Goal: Use online tool/utility: Utilize a website feature to perform a specific function

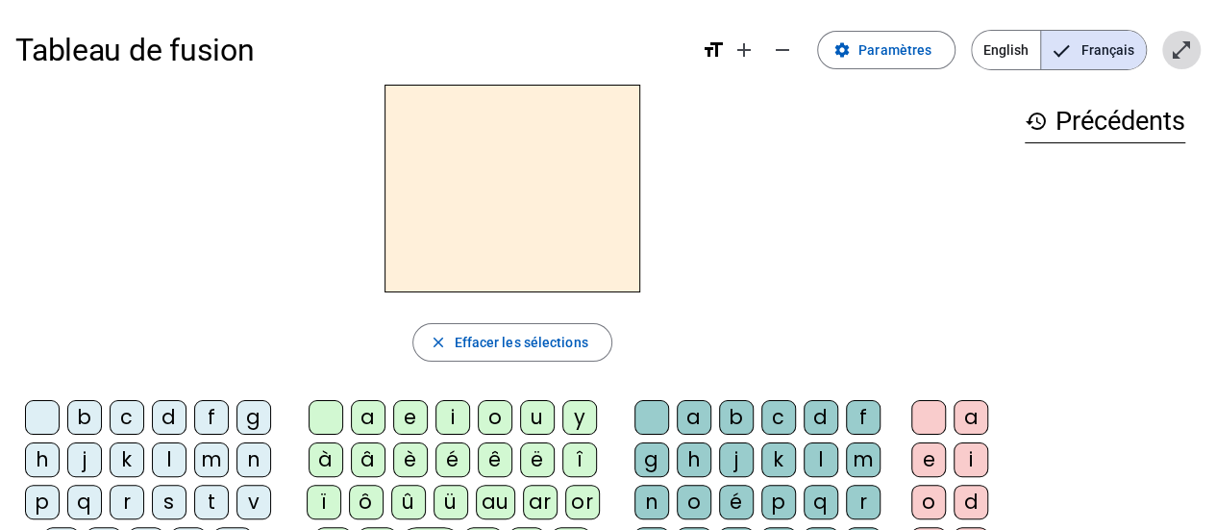
click at [1178, 39] on mat-icon "open_in_full" at bounding box center [1181, 49] width 23 height 23
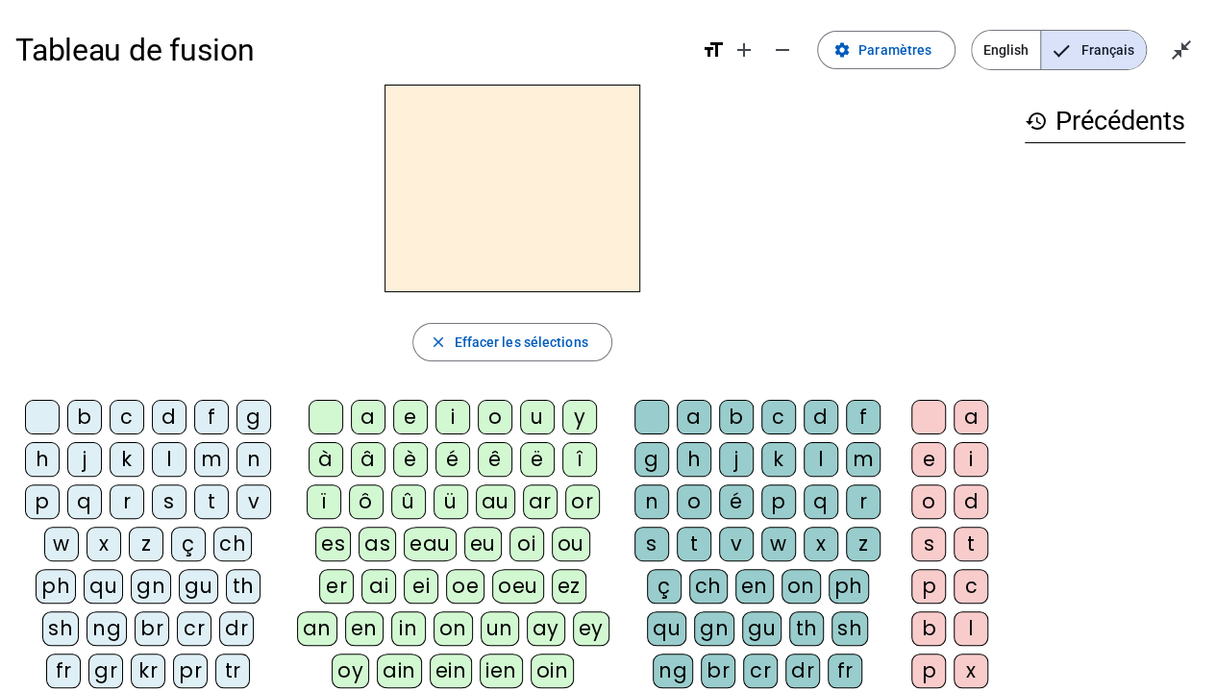
click at [165, 460] on div "l" at bounding box center [169, 459] width 35 height 35
click at [368, 409] on div "a" at bounding box center [368, 417] width 35 height 35
click at [202, 486] on div "t" at bounding box center [211, 502] width 35 height 35
click at [848, 500] on div "r" at bounding box center [863, 502] width 35 height 35
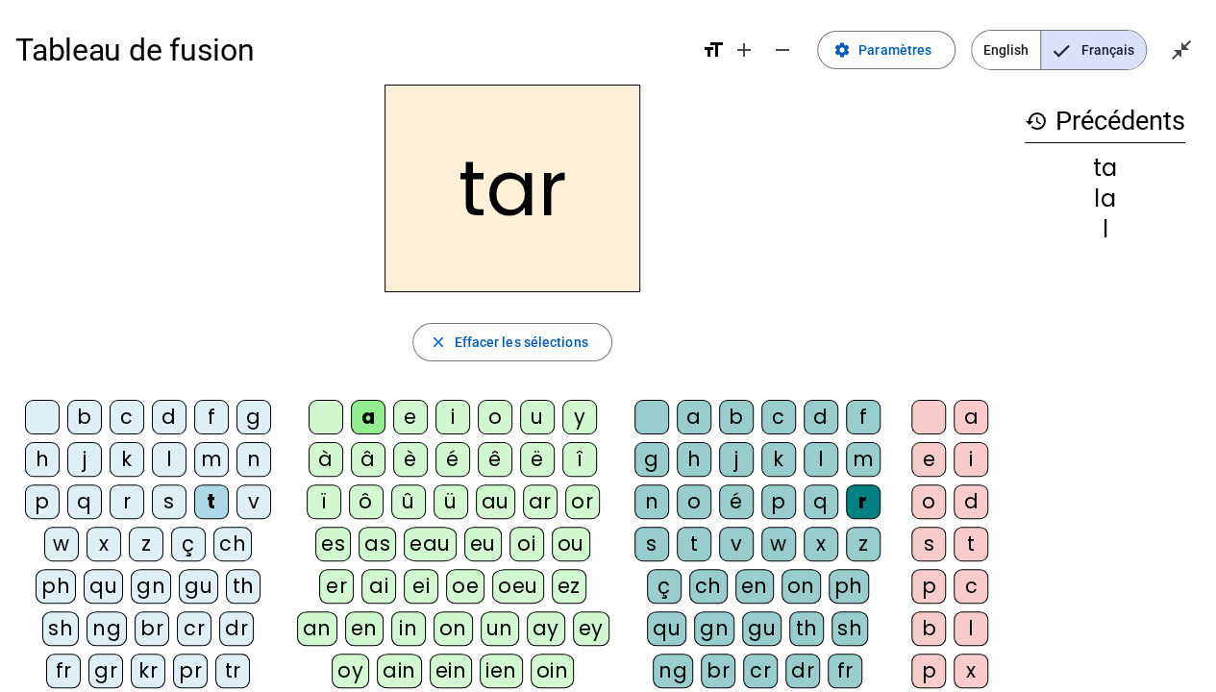
click at [119, 419] on div "c" at bounding box center [127, 417] width 35 height 35
click at [81, 415] on div "b" at bounding box center [84, 417] width 35 height 35
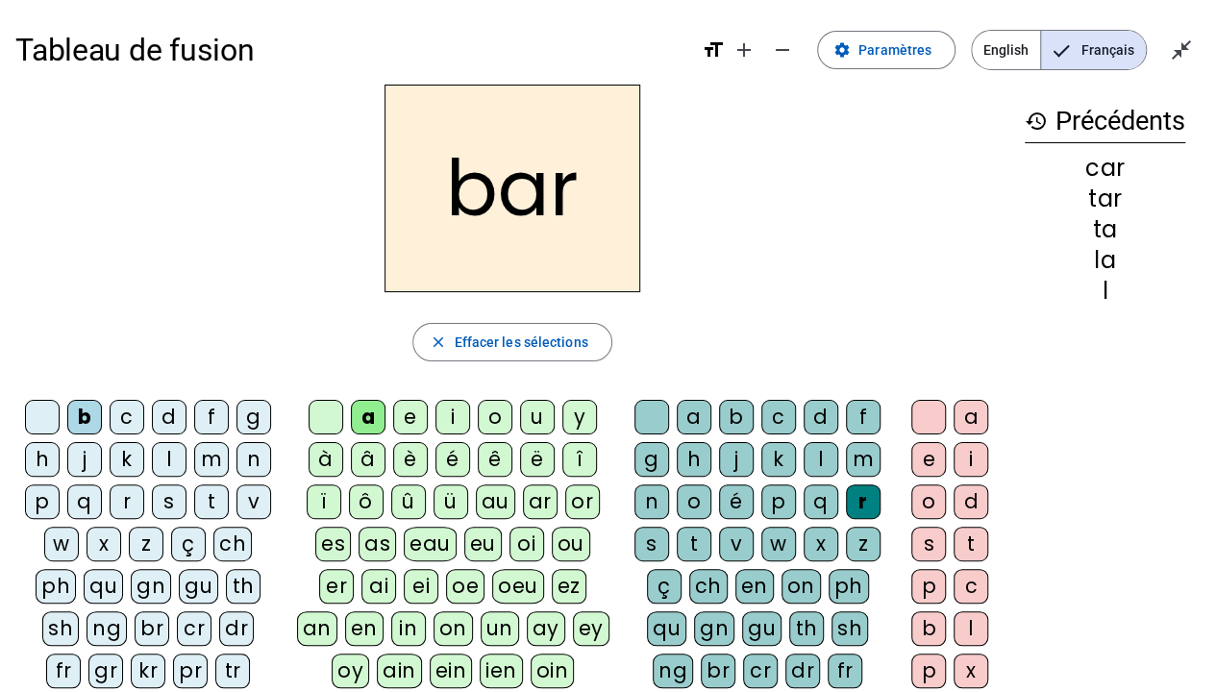
click at [54, 504] on div "p" at bounding box center [42, 502] width 35 height 35
click at [520, 416] on div "u" at bounding box center [537, 417] width 35 height 35
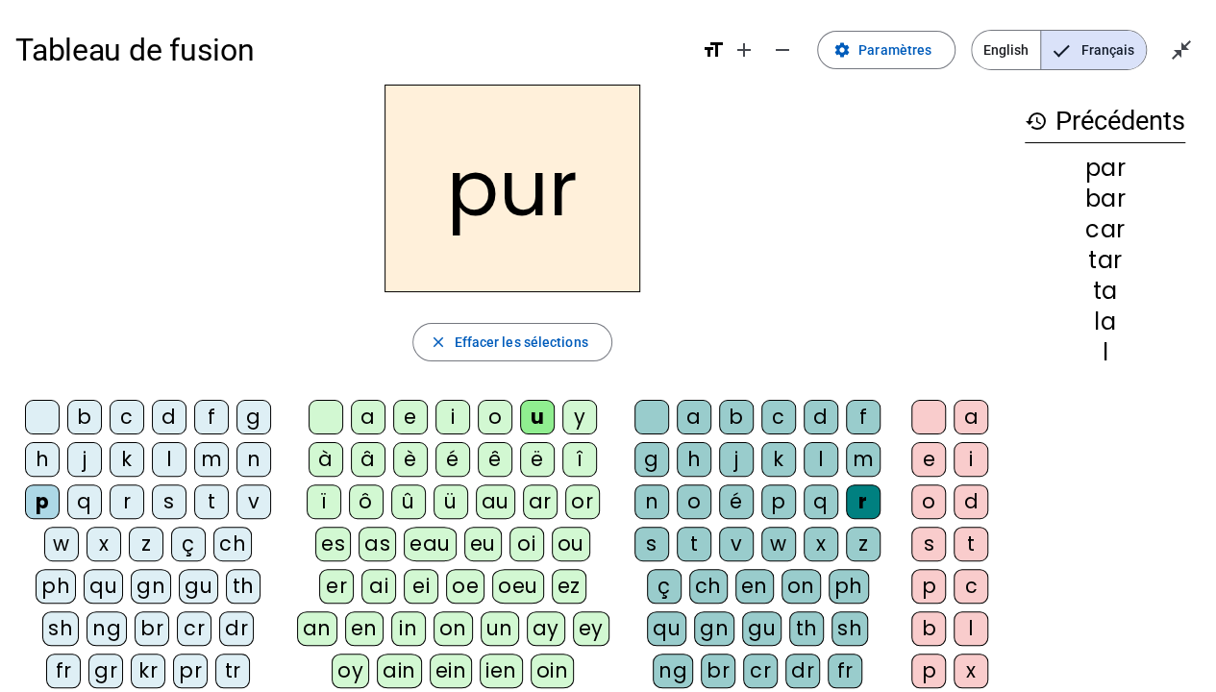
click at [171, 412] on div "d" at bounding box center [169, 417] width 35 height 35
click at [181, 502] on div "s" at bounding box center [169, 502] width 35 height 35
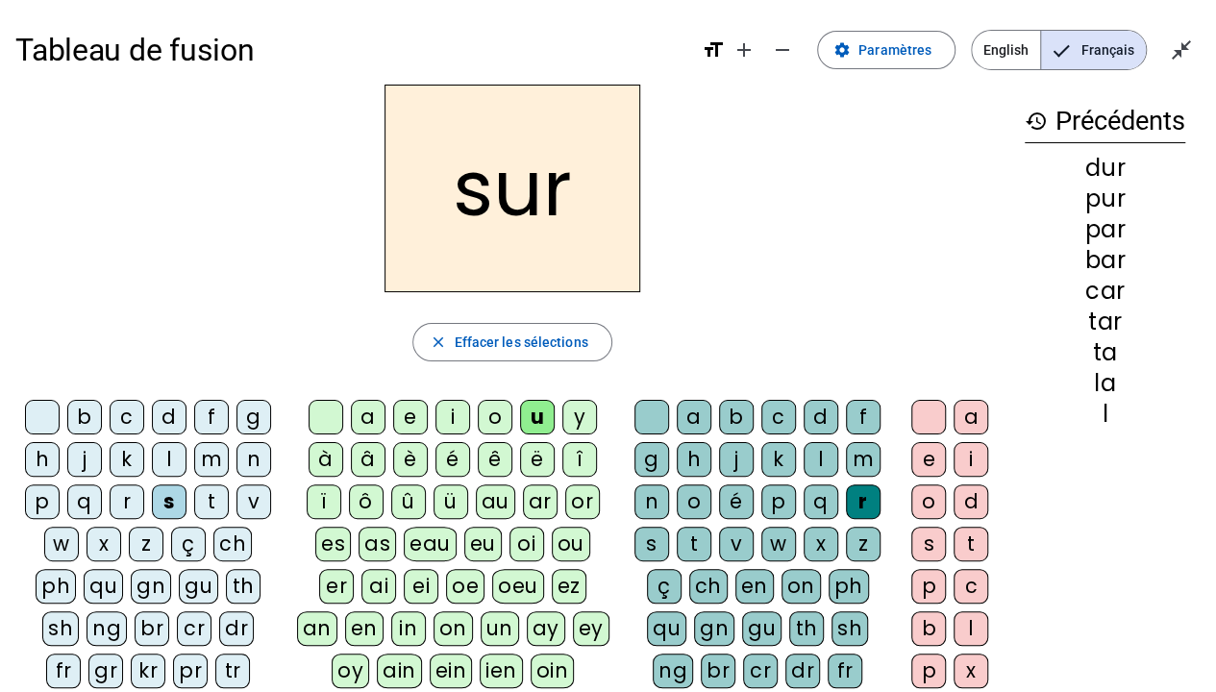
click at [648, 415] on div at bounding box center [651, 417] width 35 height 35
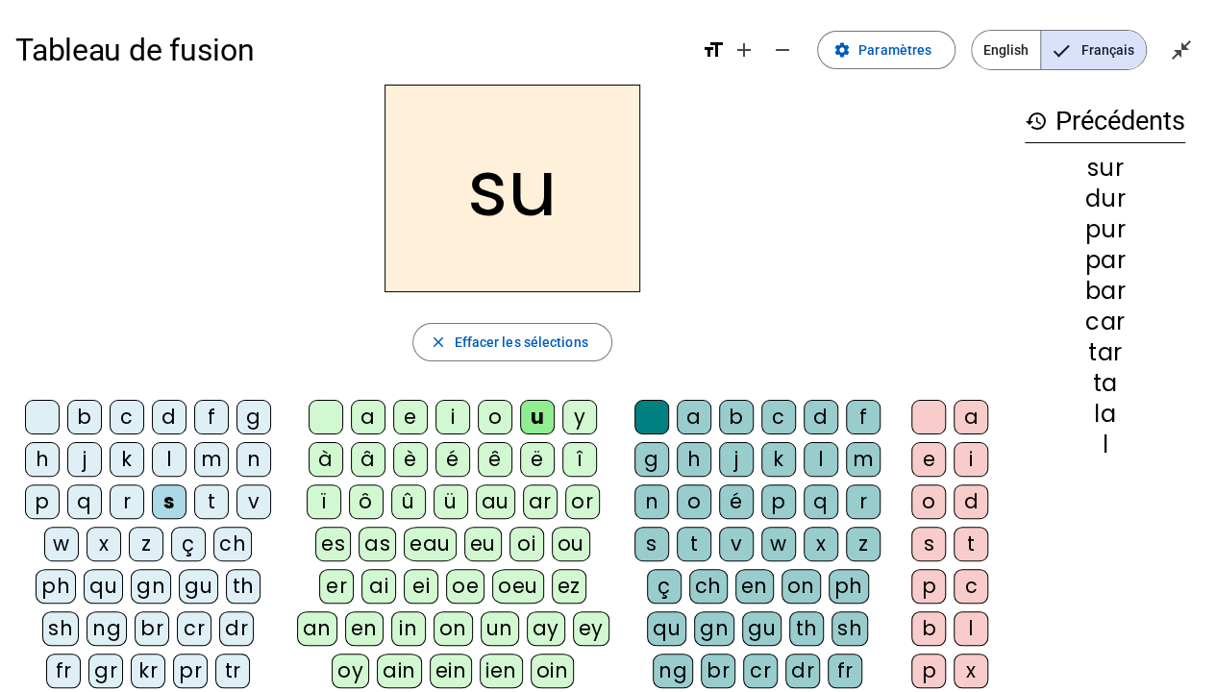
click at [376, 406] on div "a" at bounding box center [368, 417] width 35 height 35
click at [463, 415] on div "i" at bounding box center [452, 417] width 35 height 35
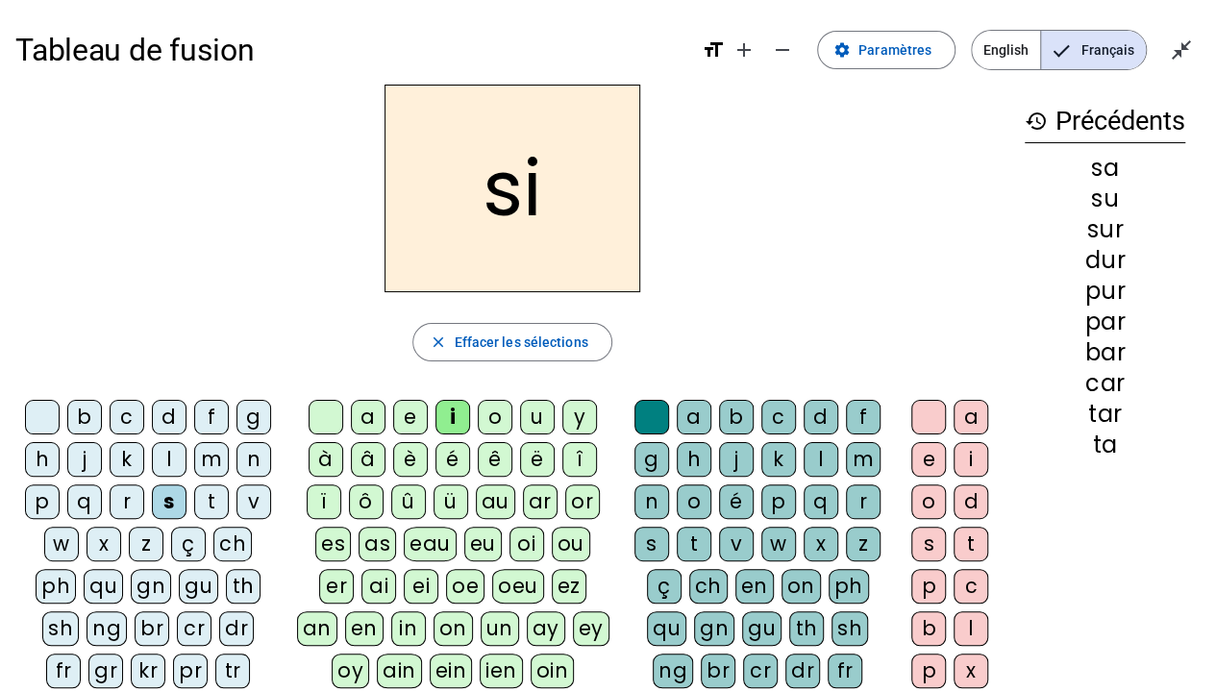
click at [815, 467] on div "l" at bounding box center [821, 459] width 35 height 35
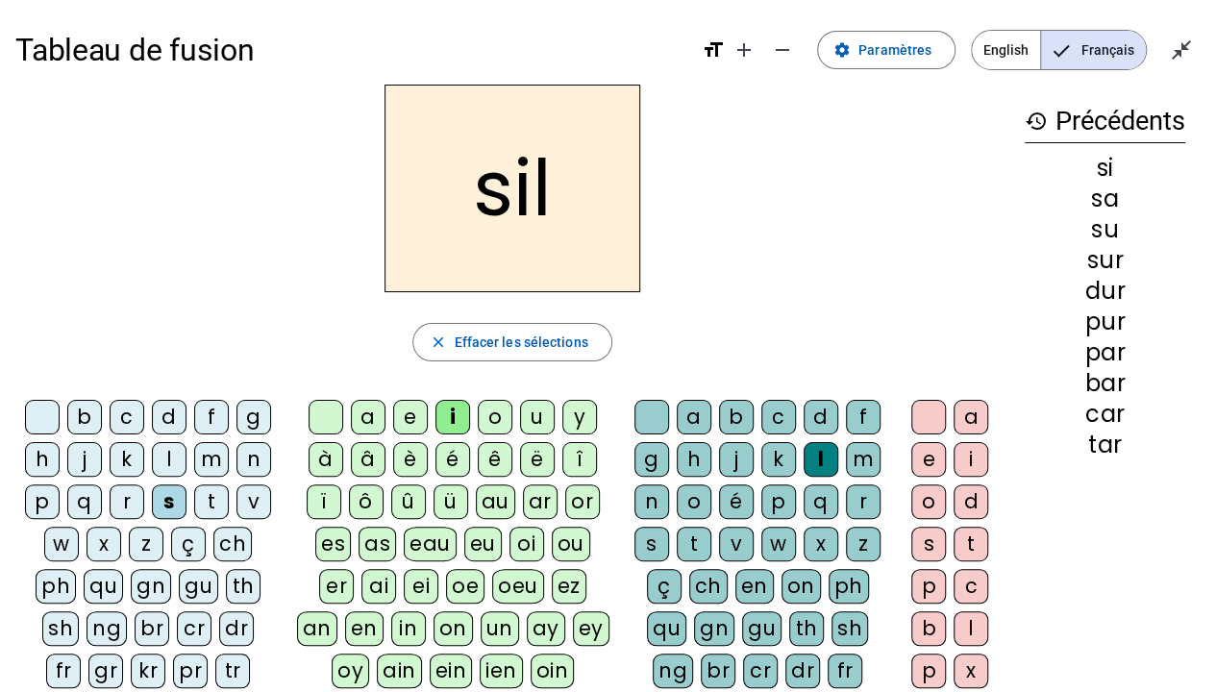
click at [217, 454] on div "m" at bounding box center [211, 459] width 35 height 35
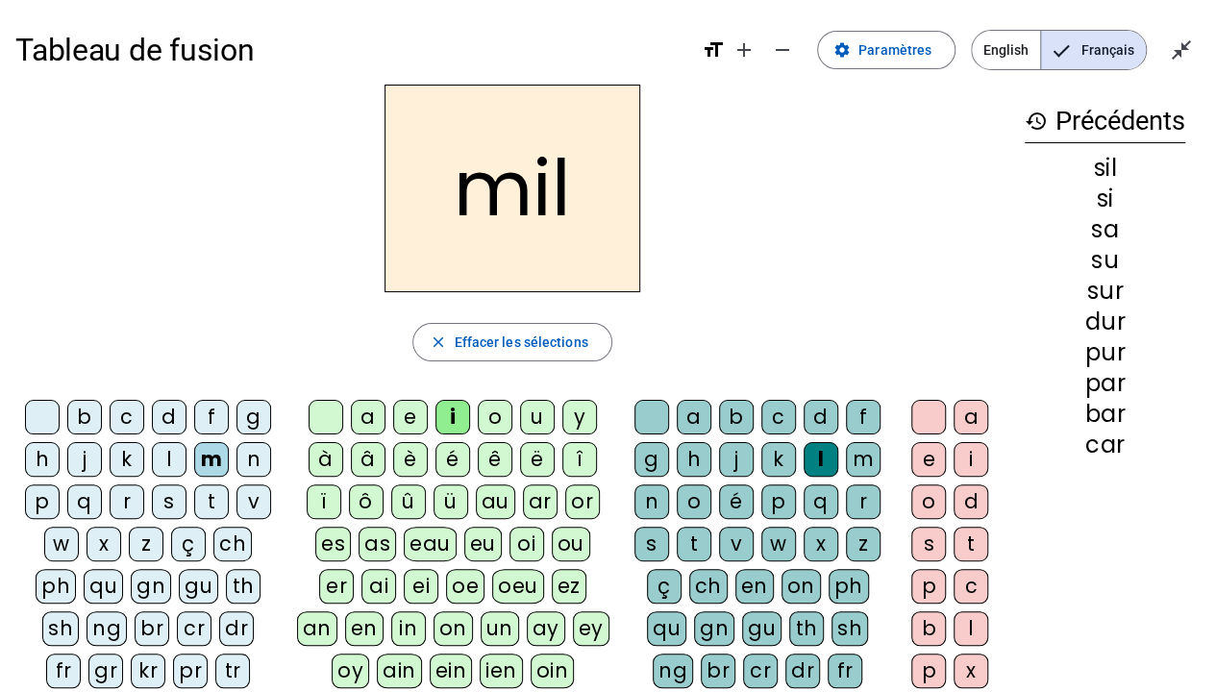
click at [131, 405] on div "c" at bounding box center [127, 417] width 35 height 35
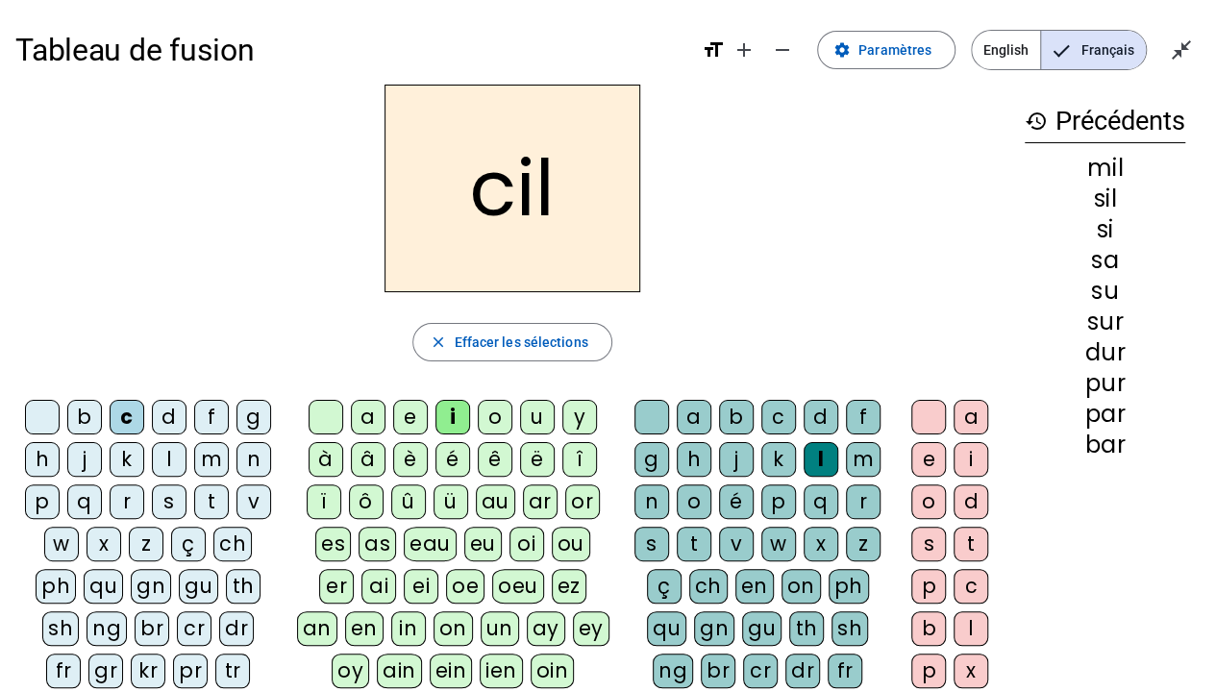
click at [174, 494] on div "s" at bounding box center [169, 502] width 35 height 35
